Goal: Task Accomplishment & Management: Use online tool/utility

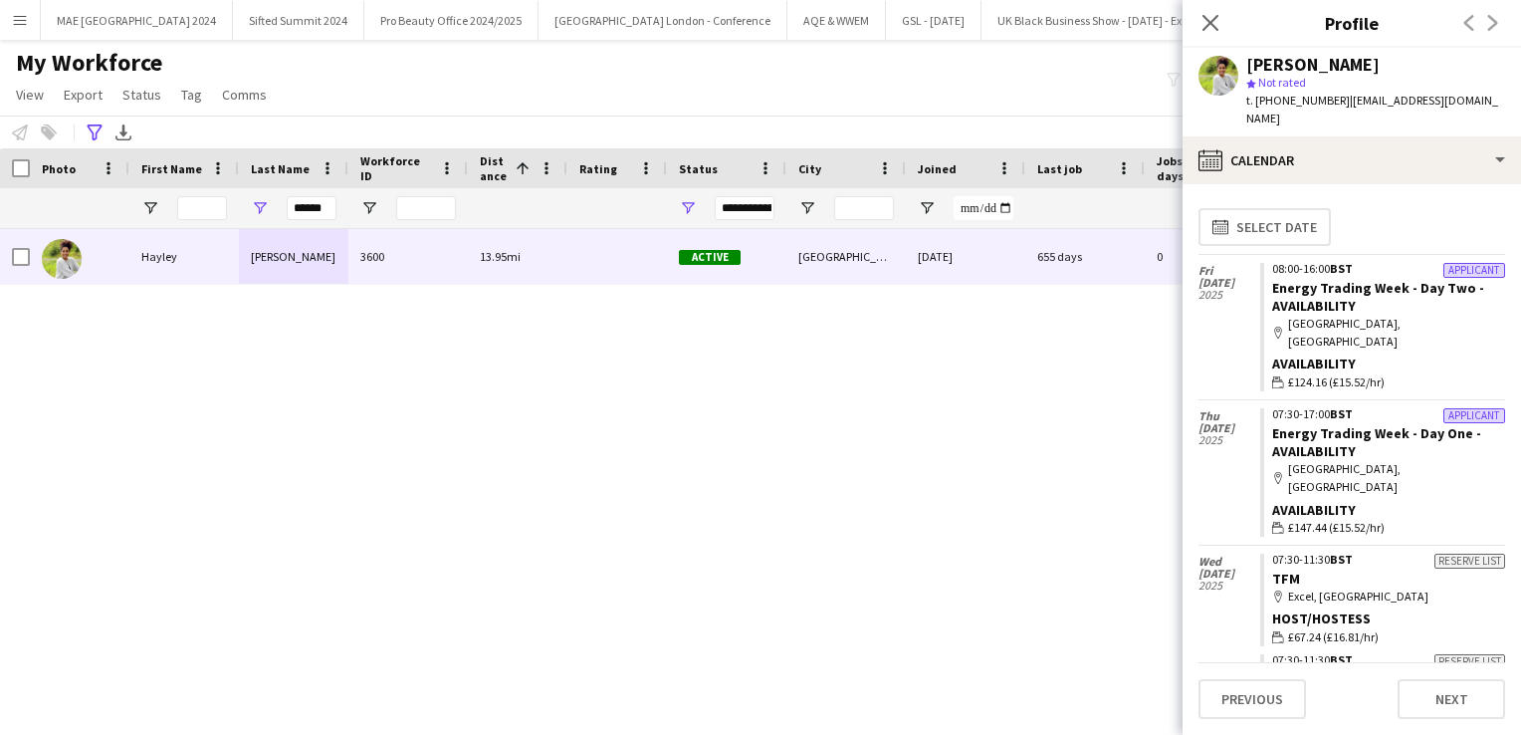
scroll to position [1879, 0]
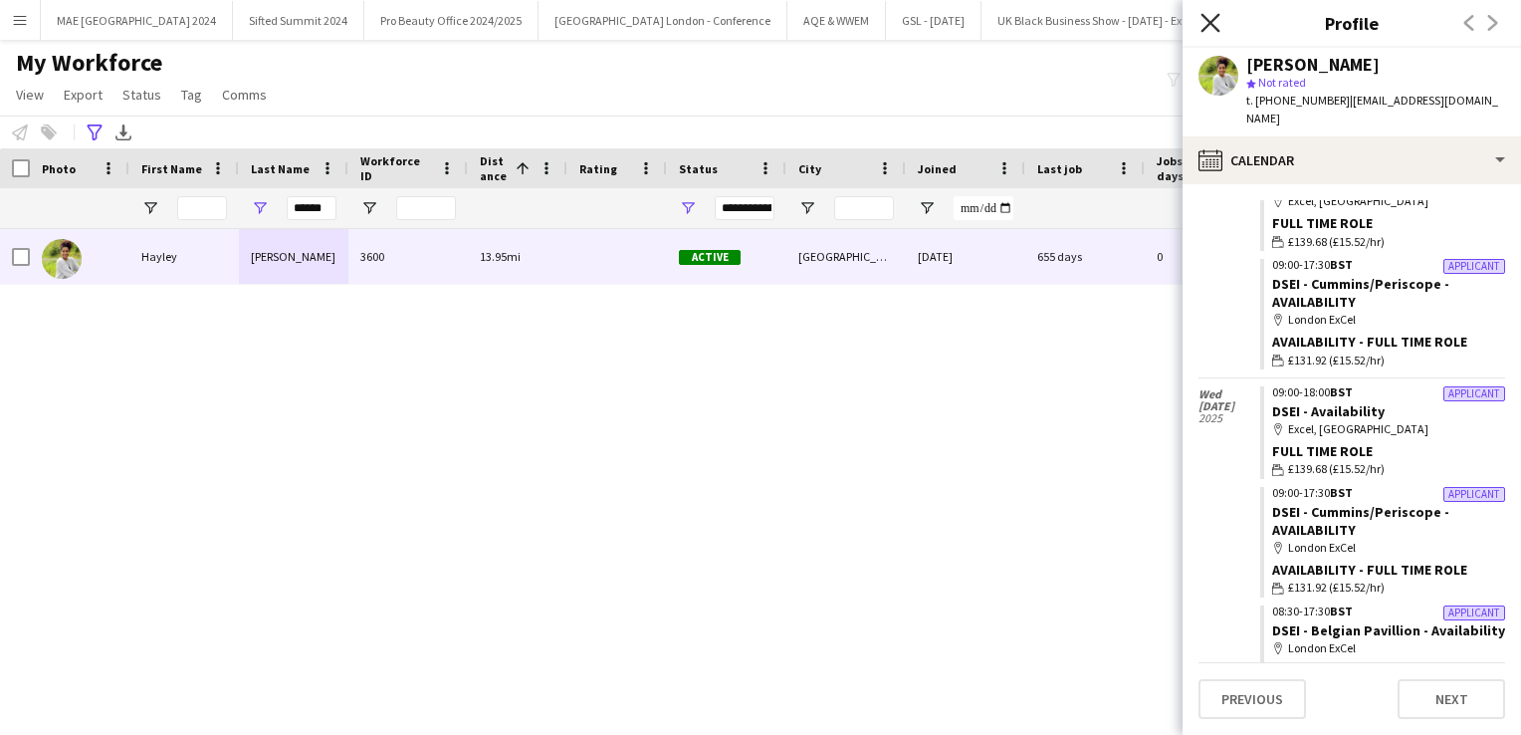
click at [1210, 22] on icon at bounding box center [1209, 22] width 19 height 19
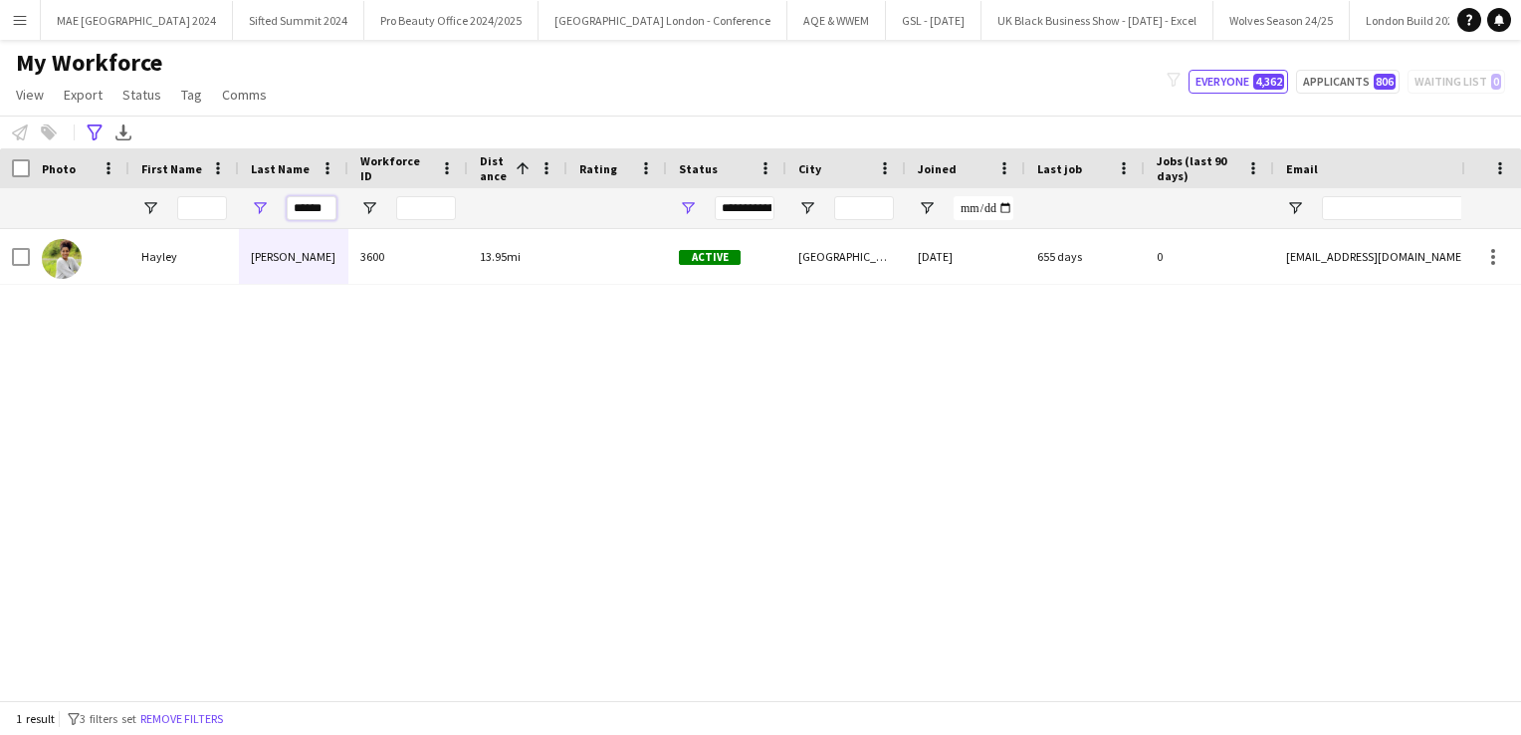
drag, startPoint x: 333, startPoint y: 204, endPoint x: 271, endPoint y: 199, distance: 62.9
click at [271, 199] on div "******" at bounding box center [293, 208] width 109 height 40
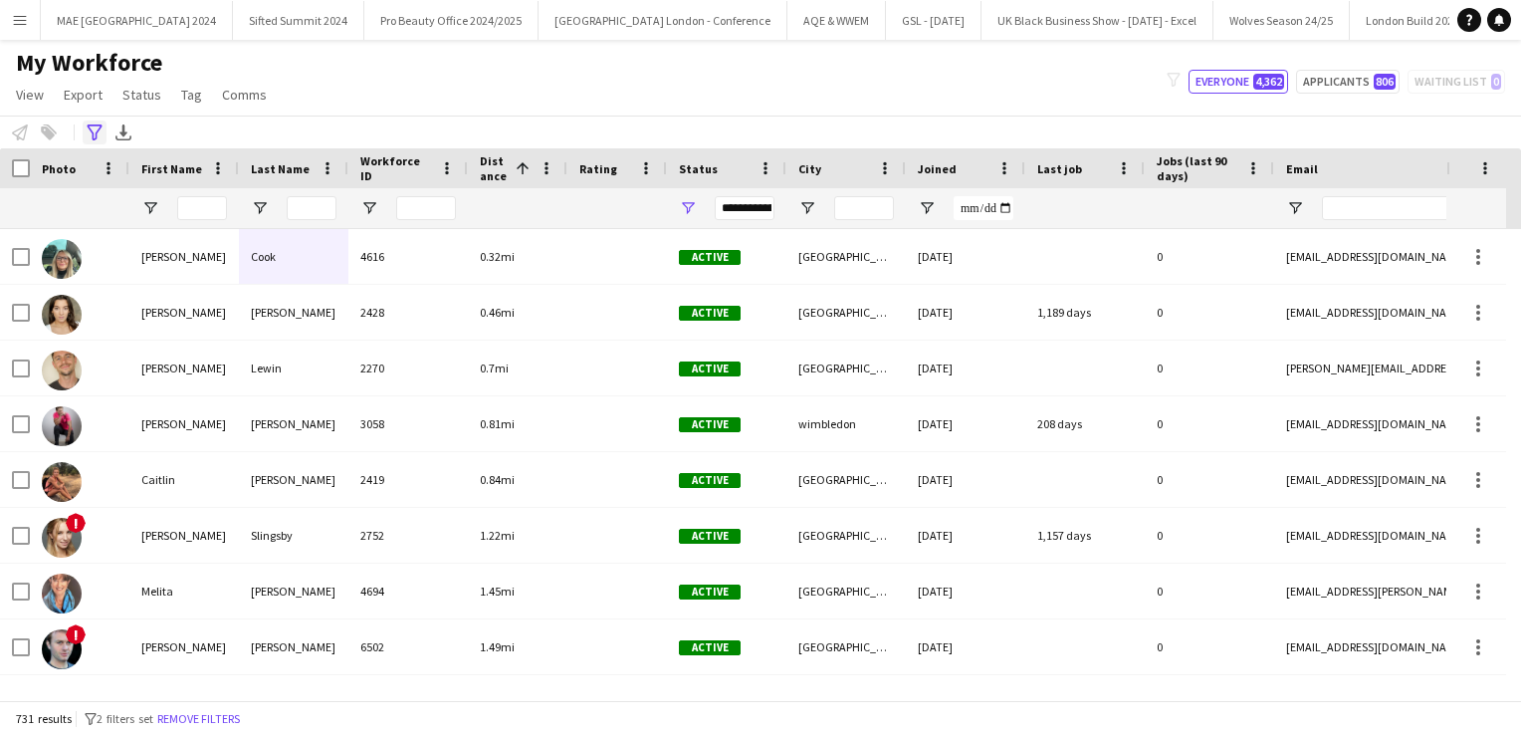
click at [95, 135] on icon "Advanced filters" at bounding box center [95, 132] width 16 height 16
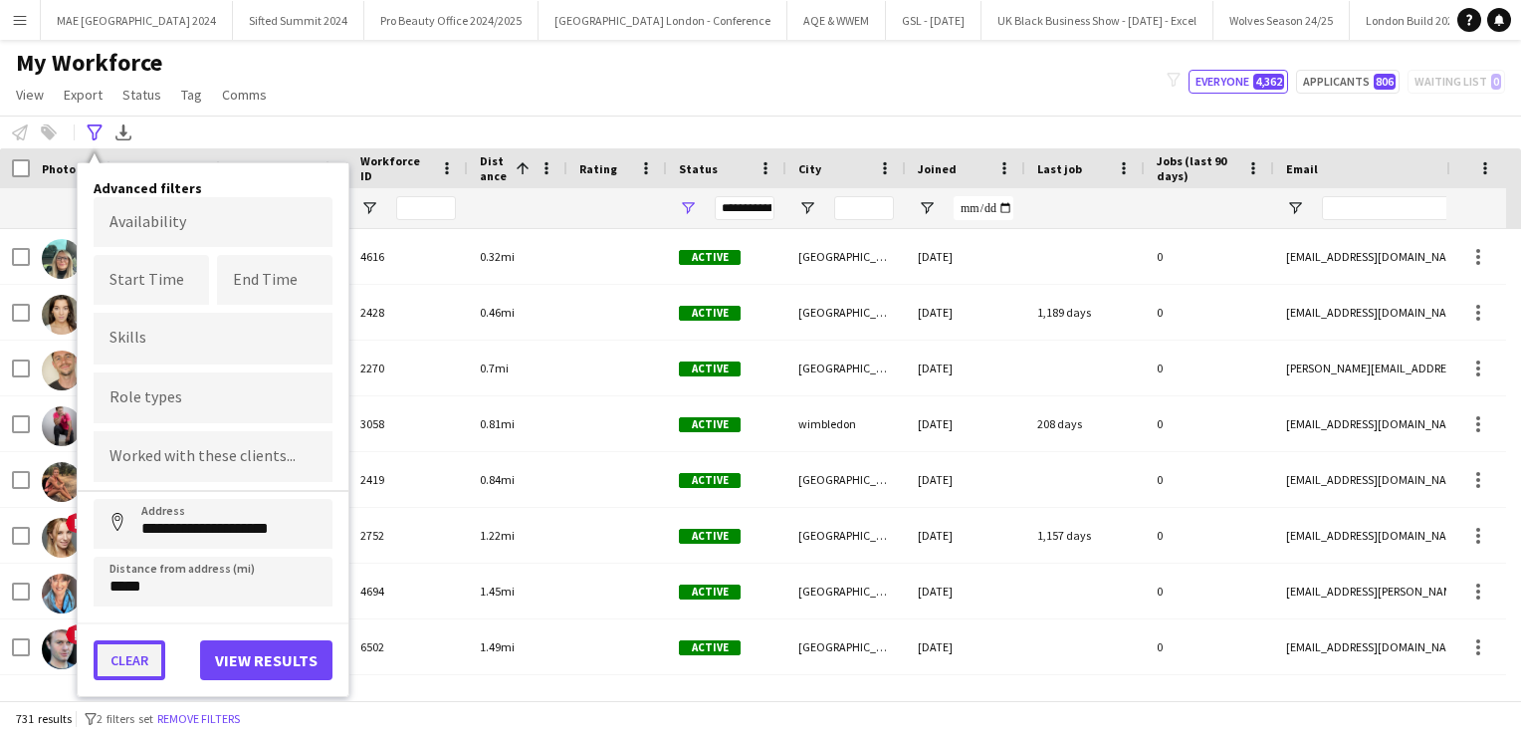
click at [131, 650] on button "Clear" at bounding box center [130, 660] width 72 height 40
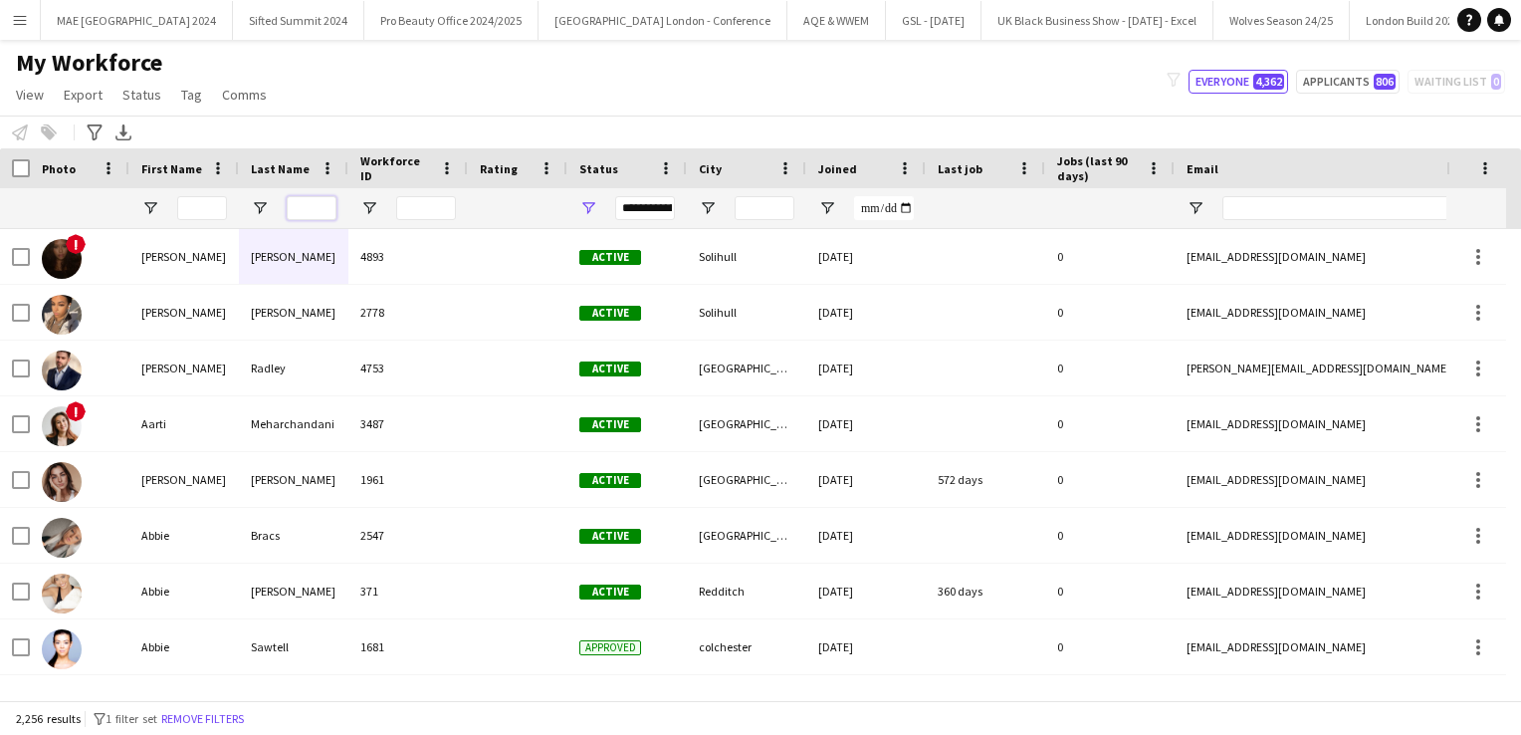
click at [314, 211] on input "Last Name Filter Input" at bounding box center [312, 208] width 50 height 24
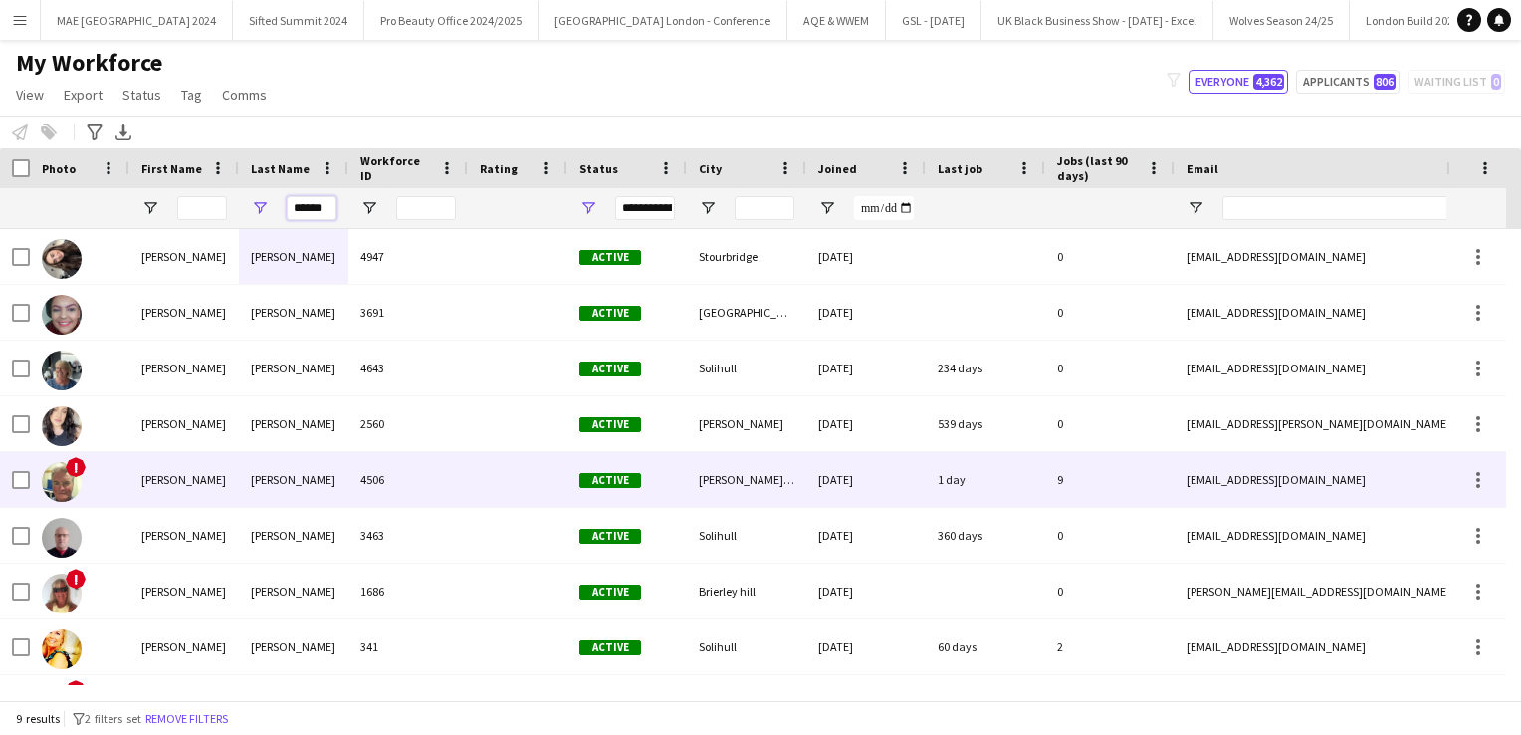
type input "******"
click at [177, 490] on div "[PERSON_NAME]" at bounding box center [183, 479] width 109 height 55
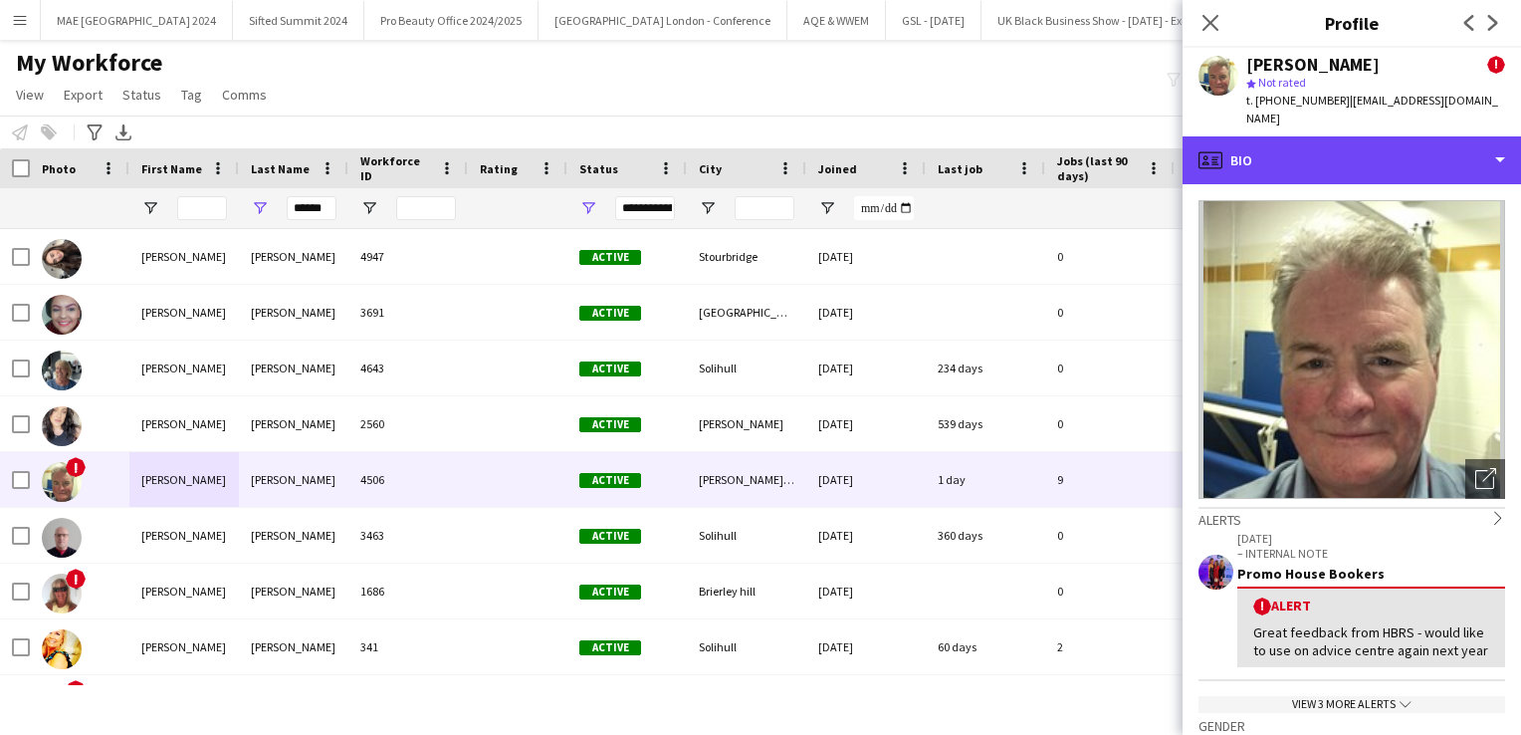
click at [1304, 152] on div "profile Bio" at bounding box center [1351, 160] width 338 height 48
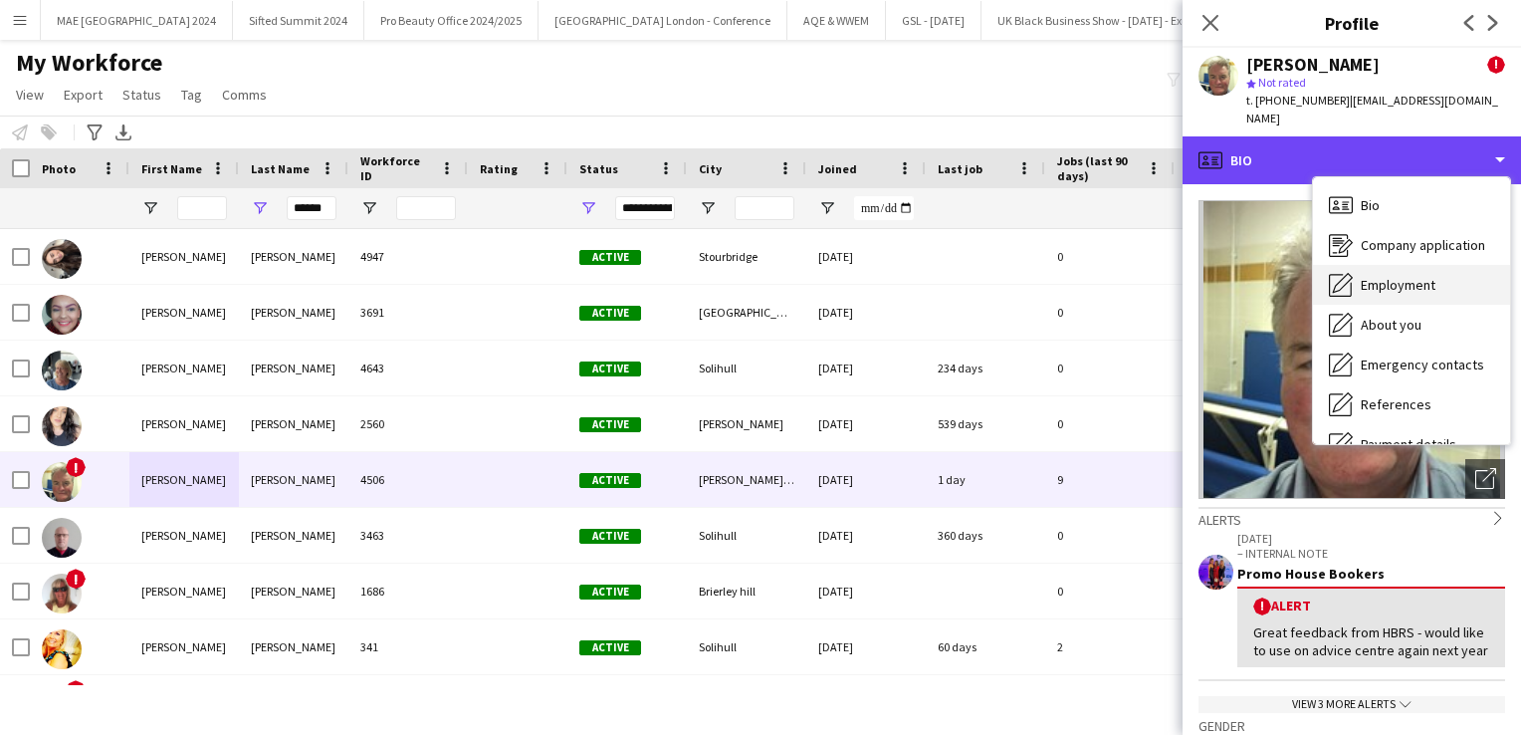
scroll to position [227, 0]
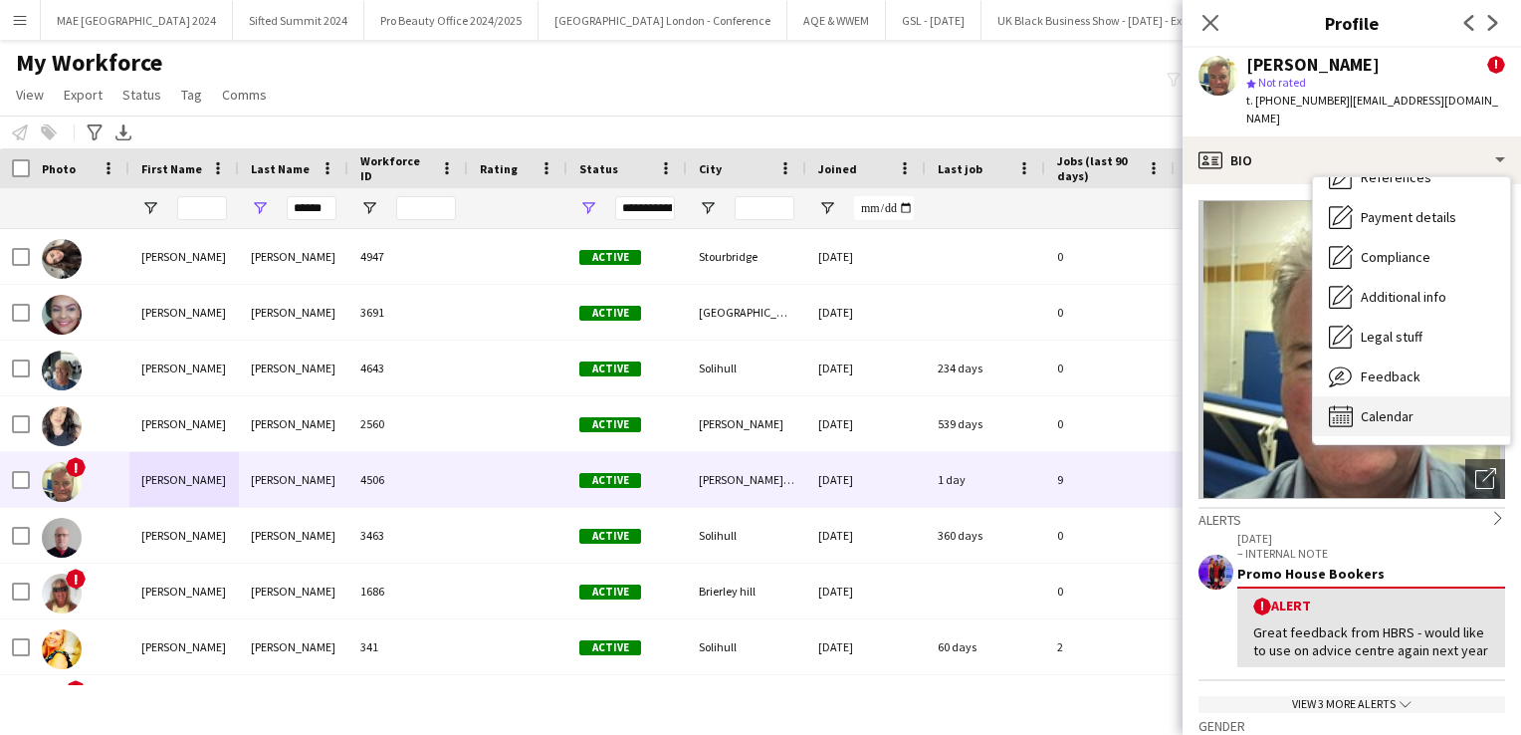
click at [1387, 407] on span "Calendar" at bounding box center [1387, 416] width 53 height 18
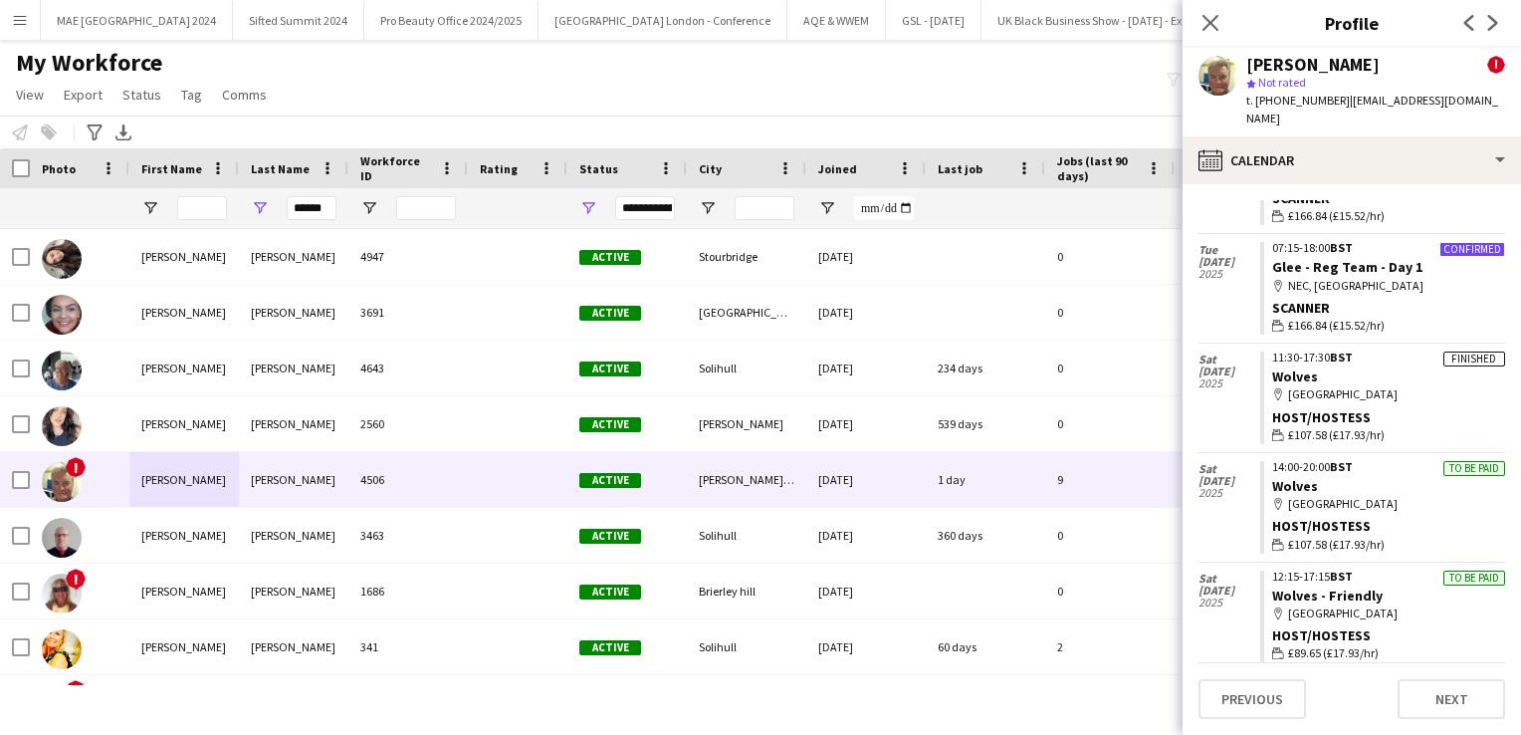
scroll to position [4409, 0]
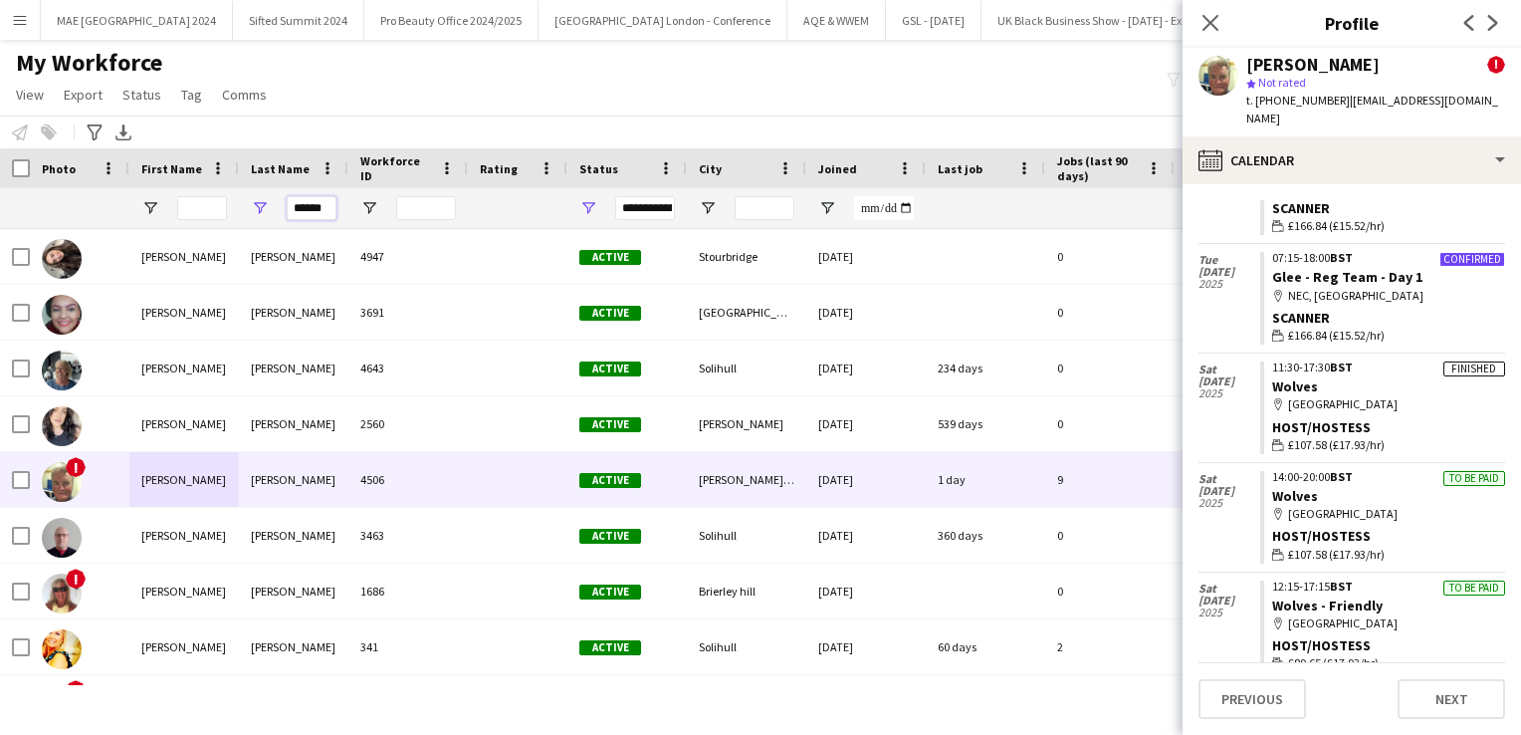
drag, startPoint x: 295, startPoint y: 209, endPoint x: 404, endPoint y: 216, distance: 109.7
click at [404, 216] on div "**********" at bounding box center [1079, 208] width 2158 height 40
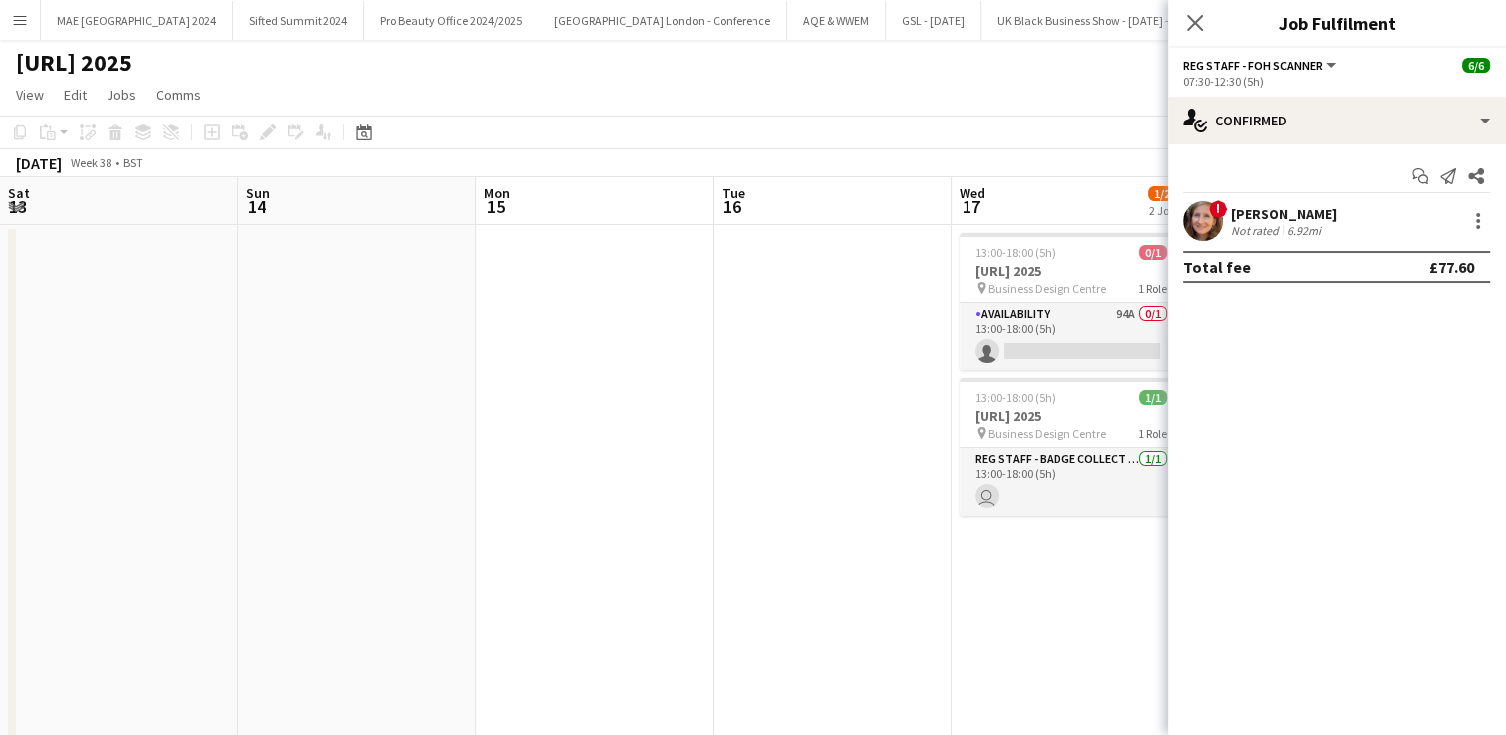
scroll to position [0, 685]
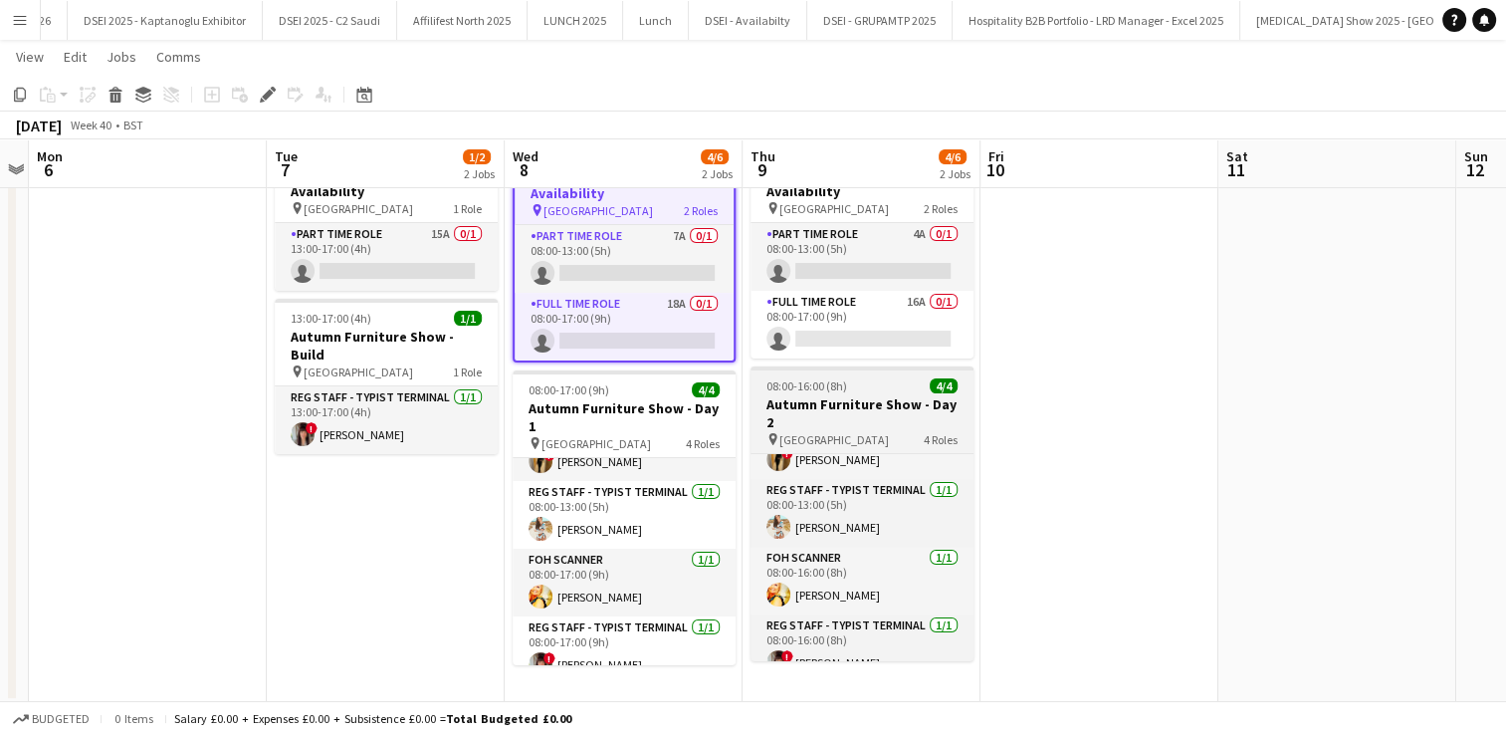
scroll to position [45, 0]
